Goal: Information Seeking & Learning: Understand process/instructions

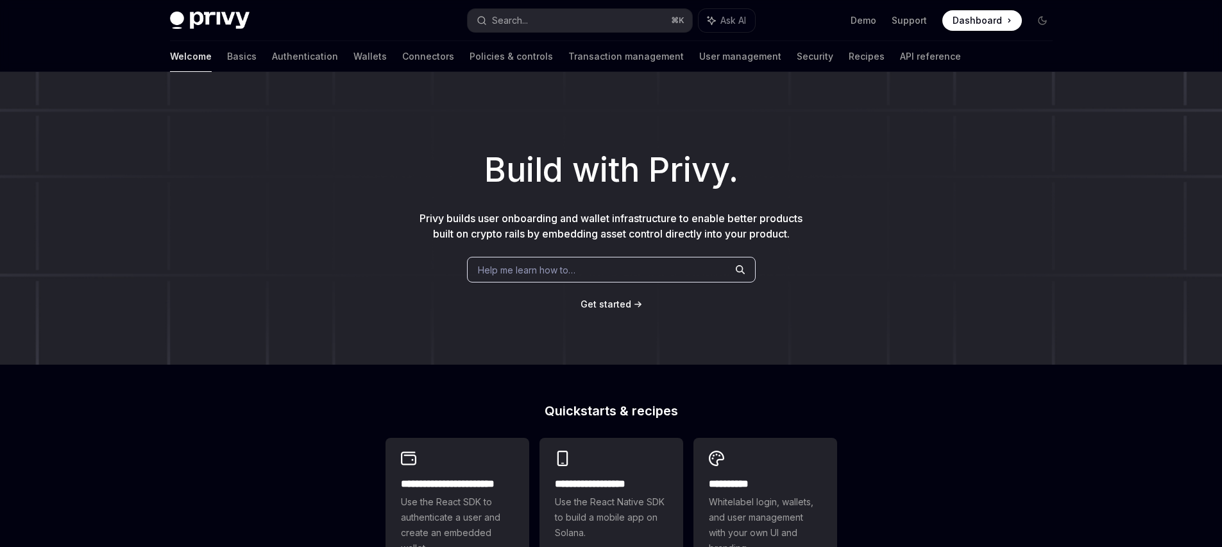
click at [234, 19] on img at bounding box center [210, 21] width 80 height 18
type textarea "*"
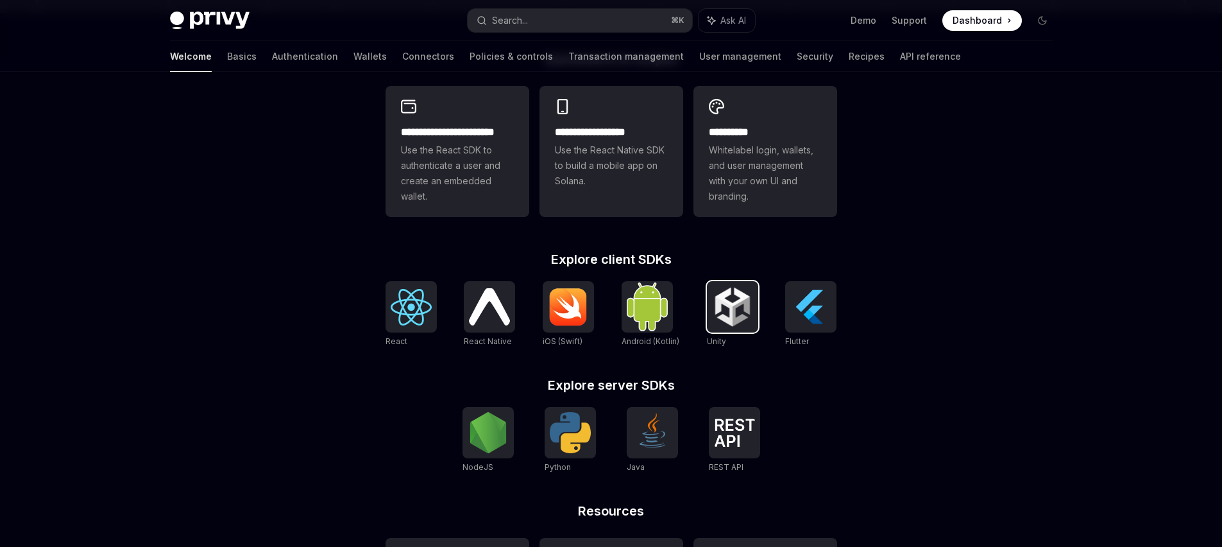
scroll to position [354, 0]
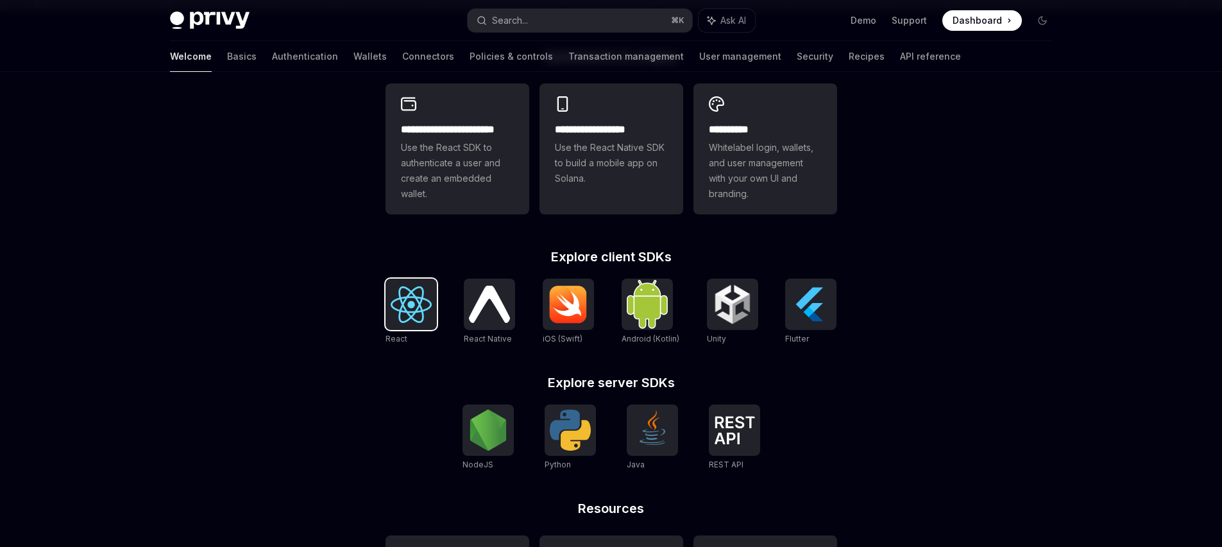
click at [420, 319] on img at bounding box center [411, 304] width 41 height 37
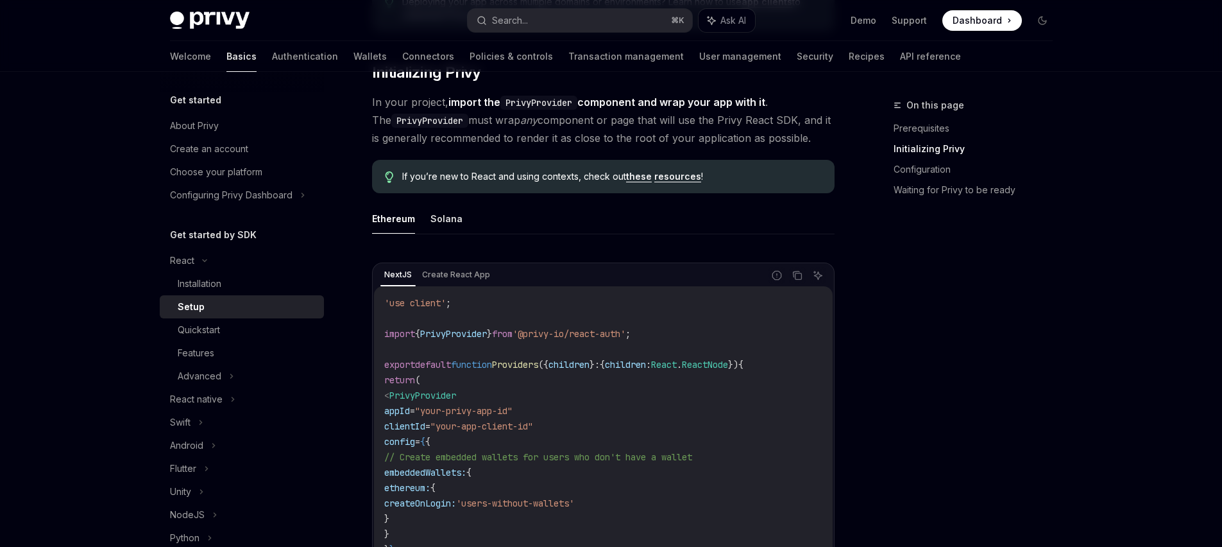
scroll to position [259, 0]
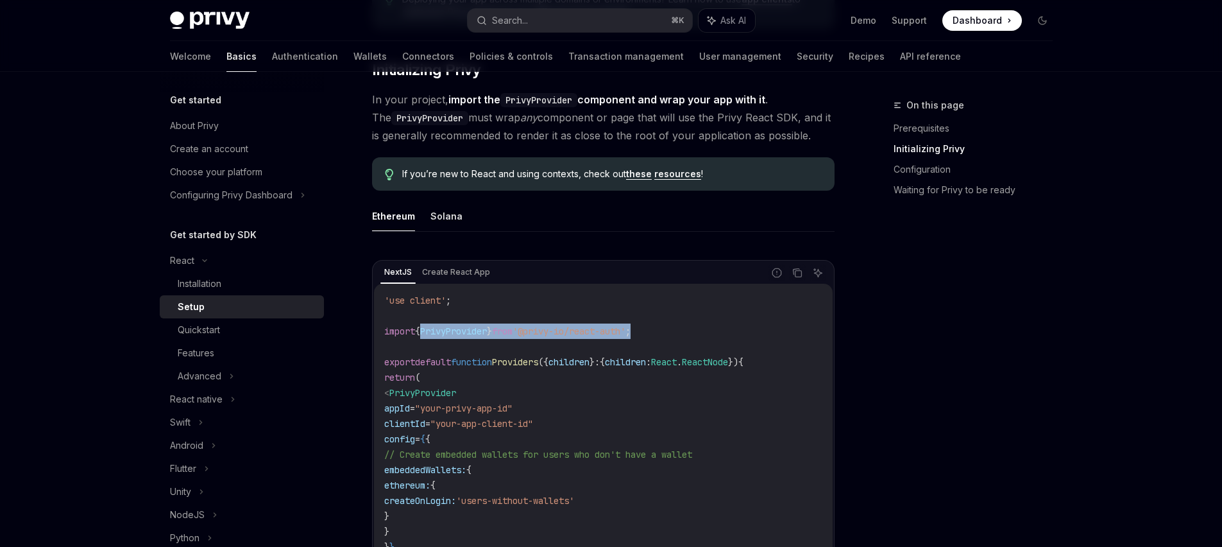
drag, startPoint x: 533, startPoint y: 338, endPoint x: 377, endPoint y: 316, distance: 158.1
click at [377, 316] on div "'use client' ; import { PrivyProvider } from '@privy-io/react-auth' ; export de…" at bounding box center [603, 462] width 459 height 357
click at [562, 378] on code "'use client' ; import { PrivyProvider } from '@privy-io/react-auth' ; export de…" at bounding box center [603, 462] width 438 height 339
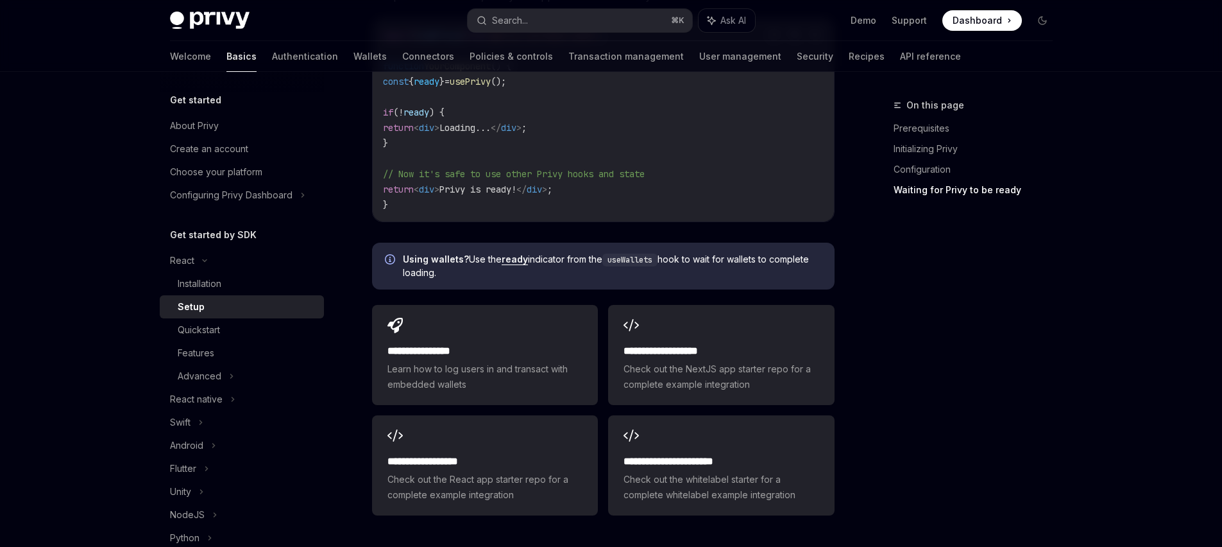
scroll to position [1656, 0]
